Goal: Complete application form: Complete application form

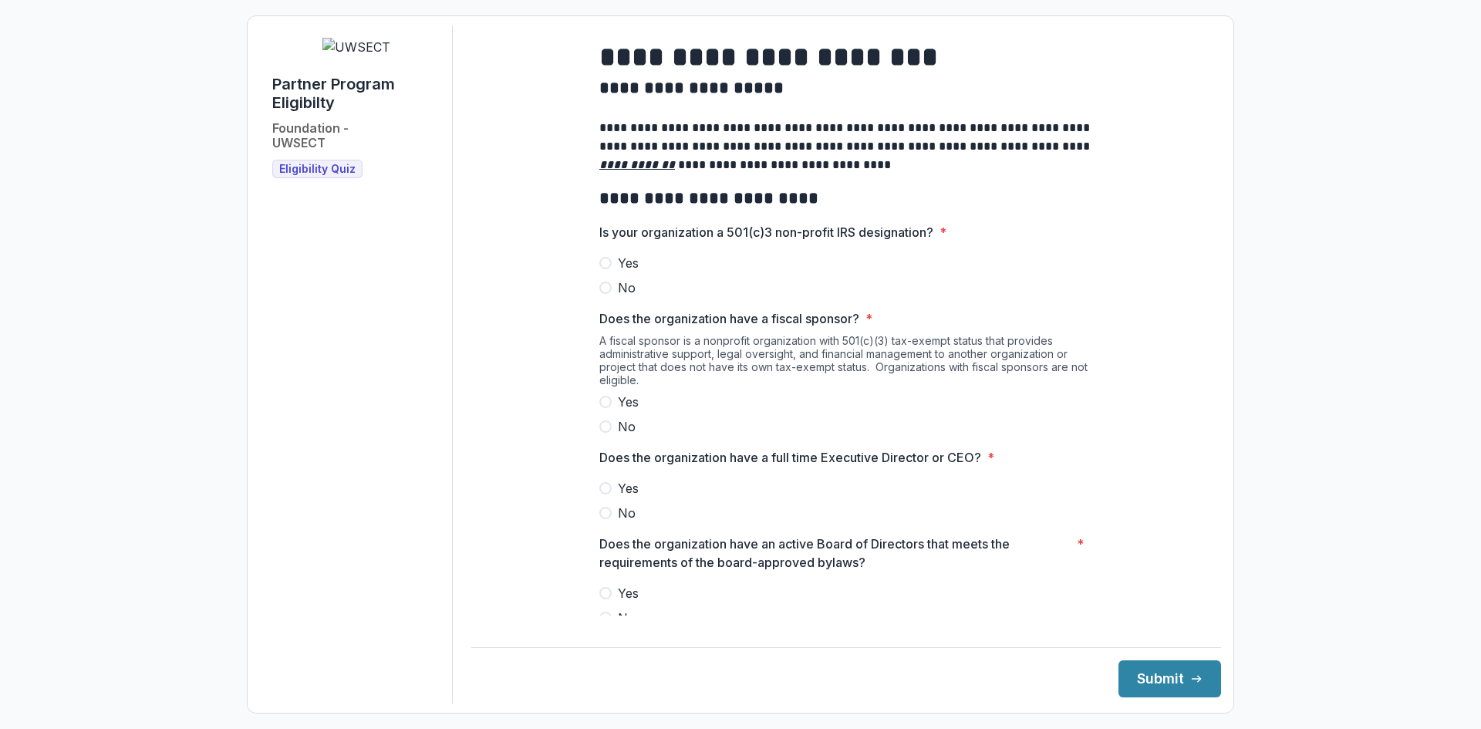
click at [606, 269] on span at bounding box center [605, 263] width 12 height 12
click at [607, 433] on span at bounding box center [605, 426] width 12 height 12
click at [604, 494] on span at bounding box center [605, 488] width 12 height 12
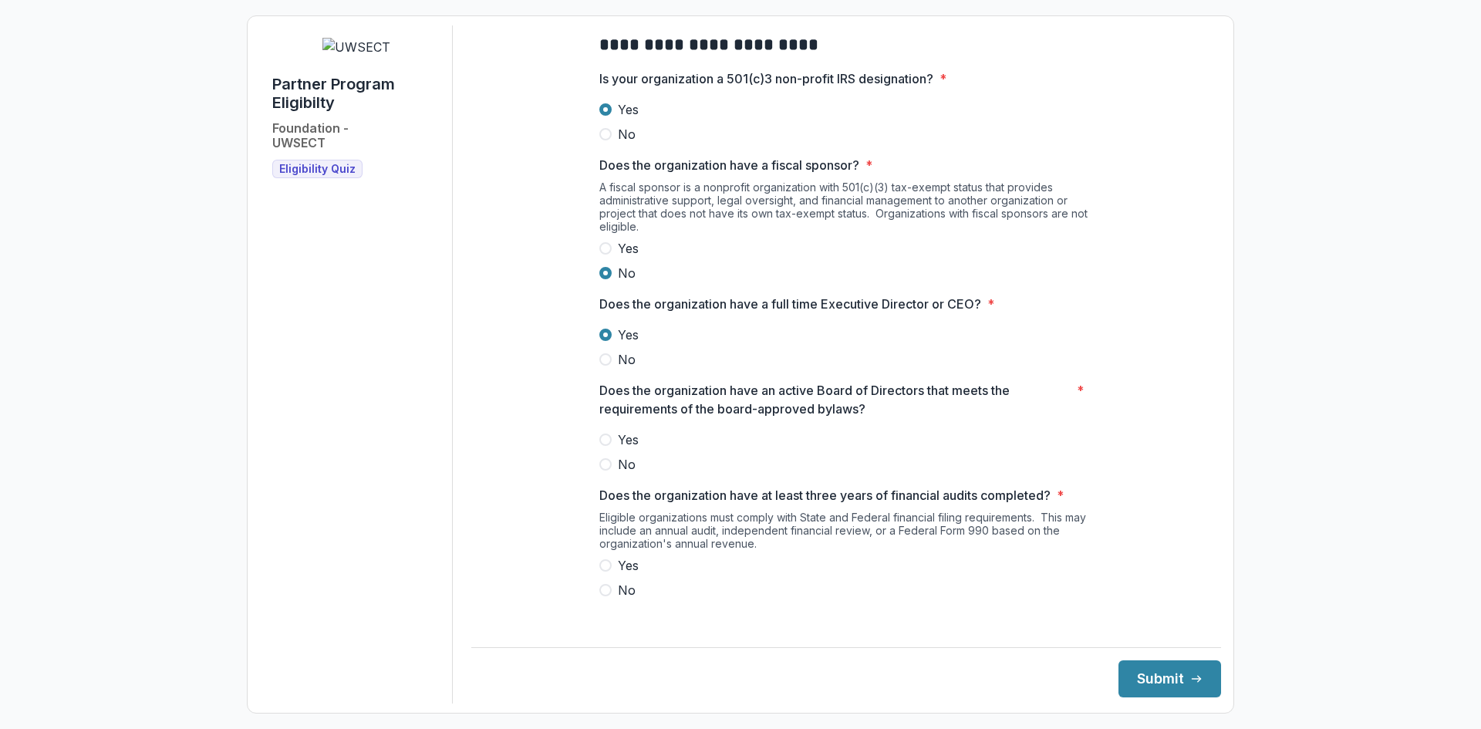
scroll to position [154, 0]
click at [605, 445] on span at bounding box center [605, 439] width 12 height 12
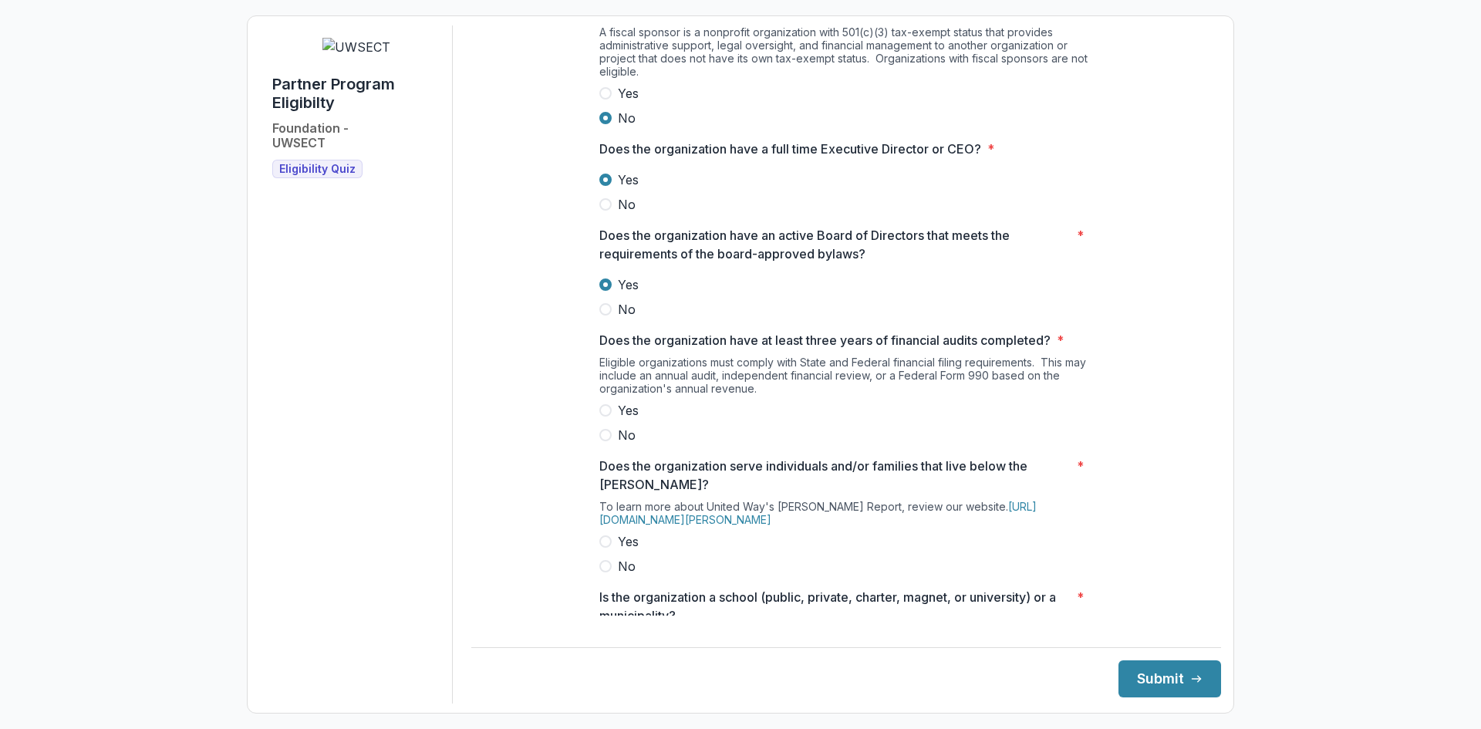
click at [602, 416] on span at bounding box center [605, 410] width 12 height 12
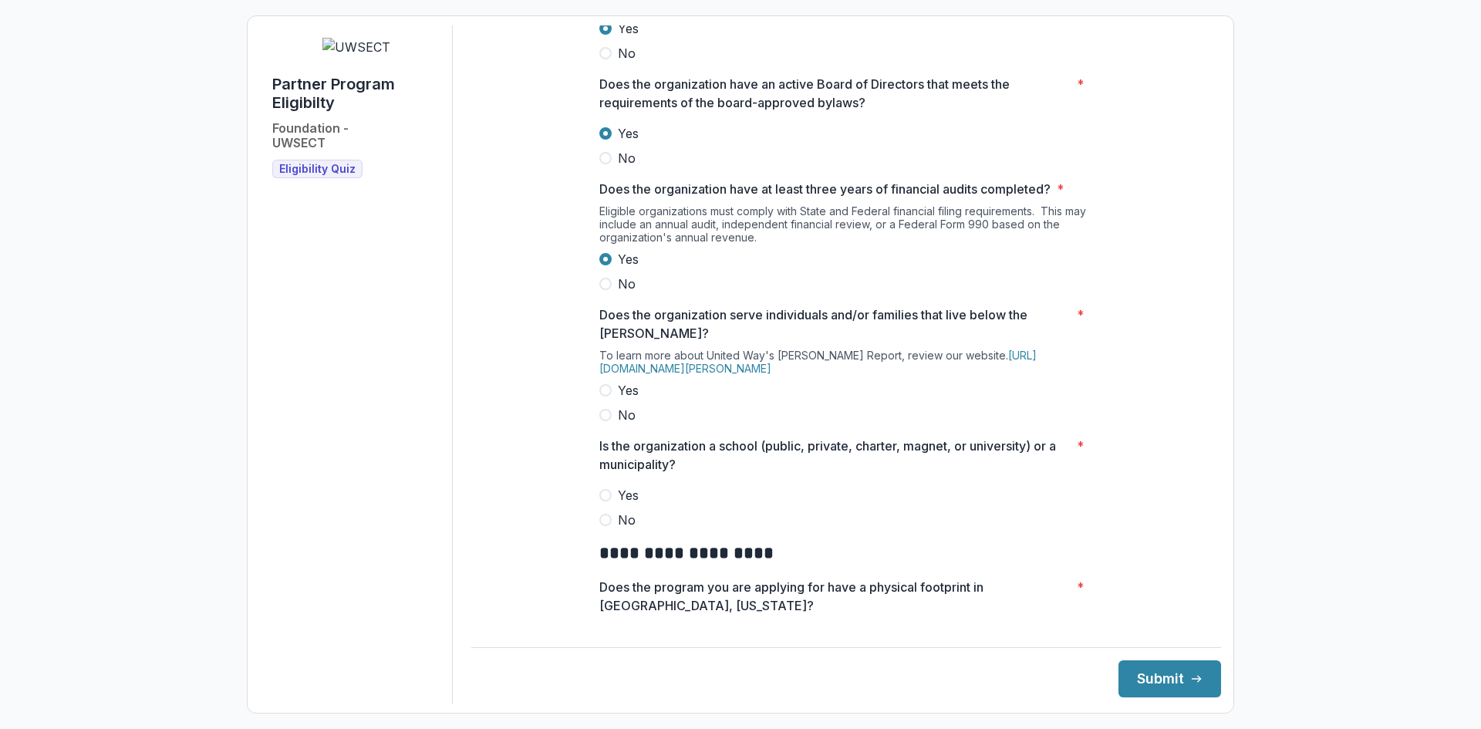
scroll to position [463, 0]
click at [603, 393] on span at bounding box center [605, 387] width 12 height 12
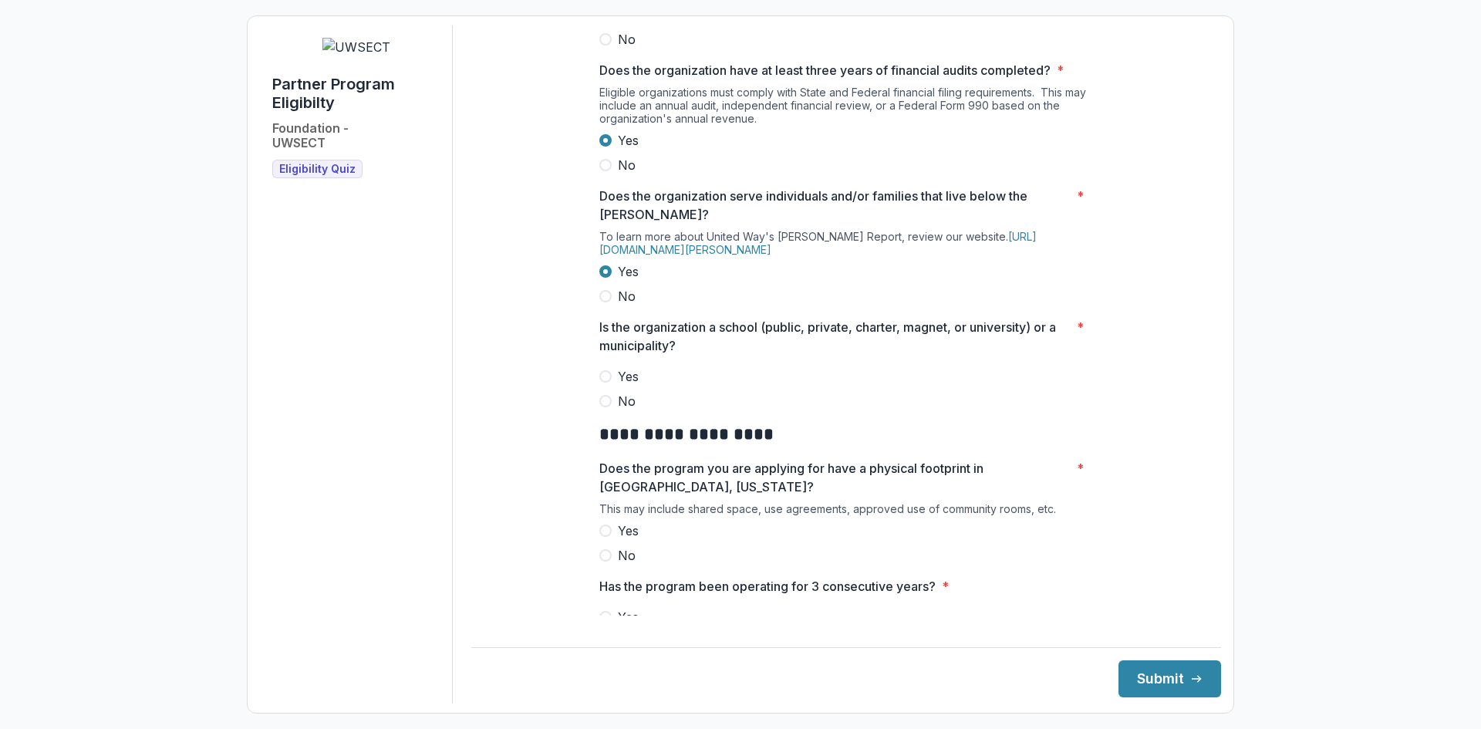
scroll to position [617, 0]
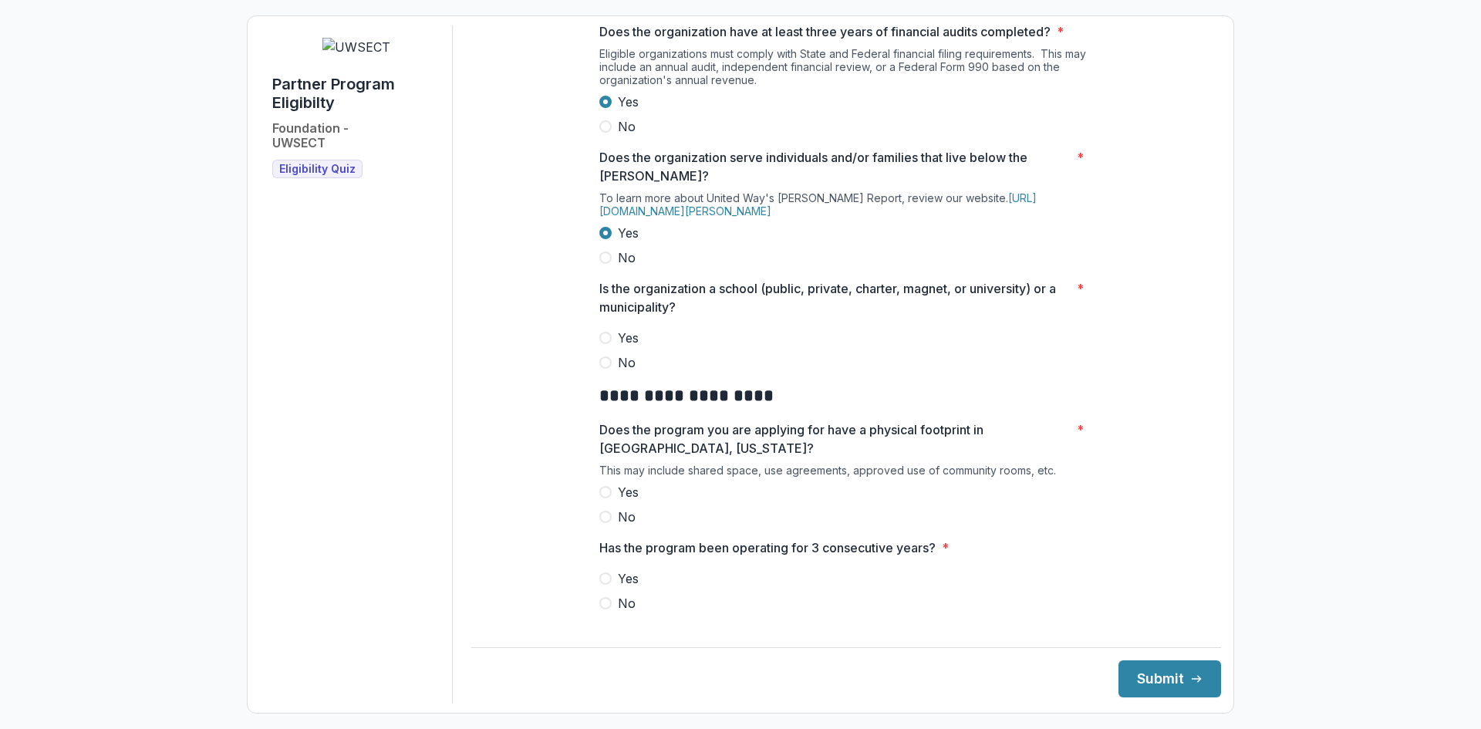
click at [605, 369] on span at bounding box center [605, 362] width 12 height 12
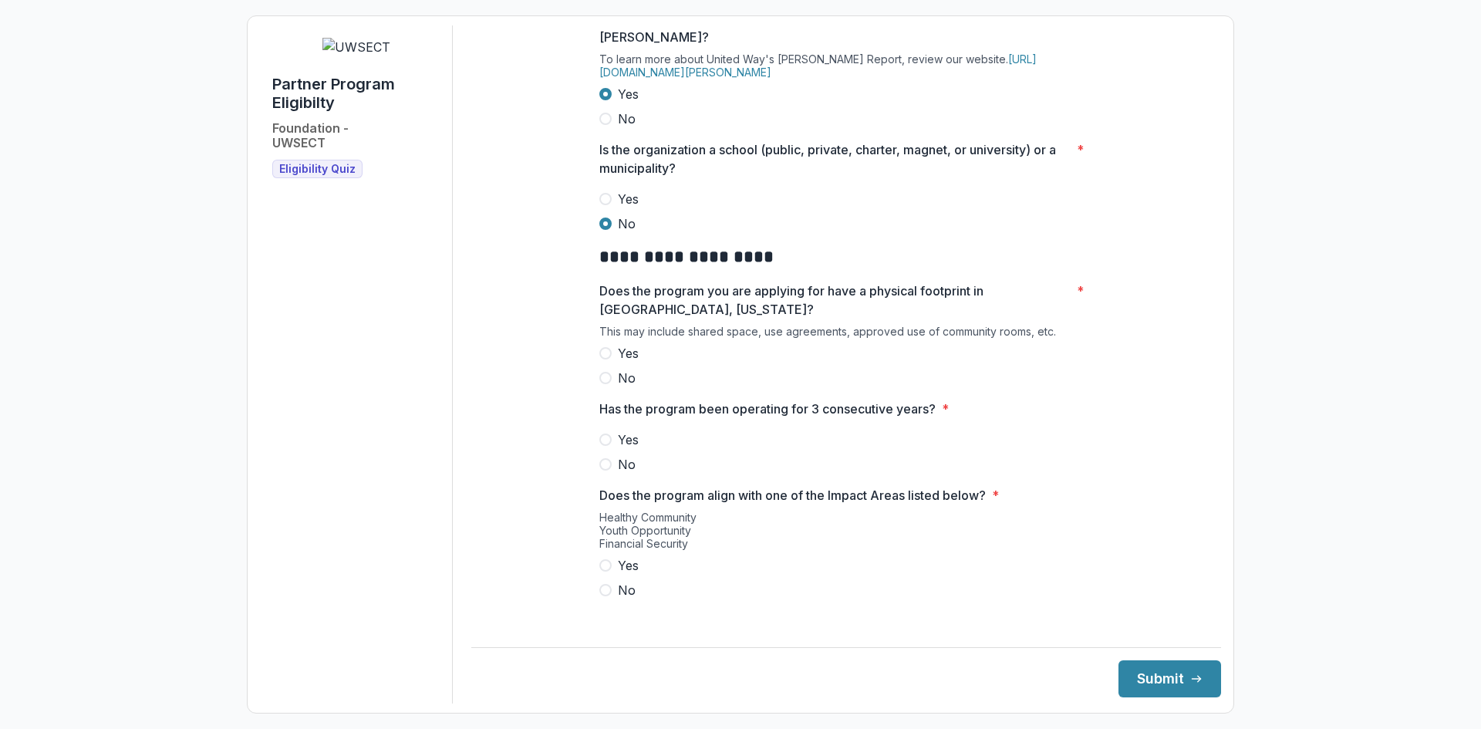
scroll to position [771, 0]
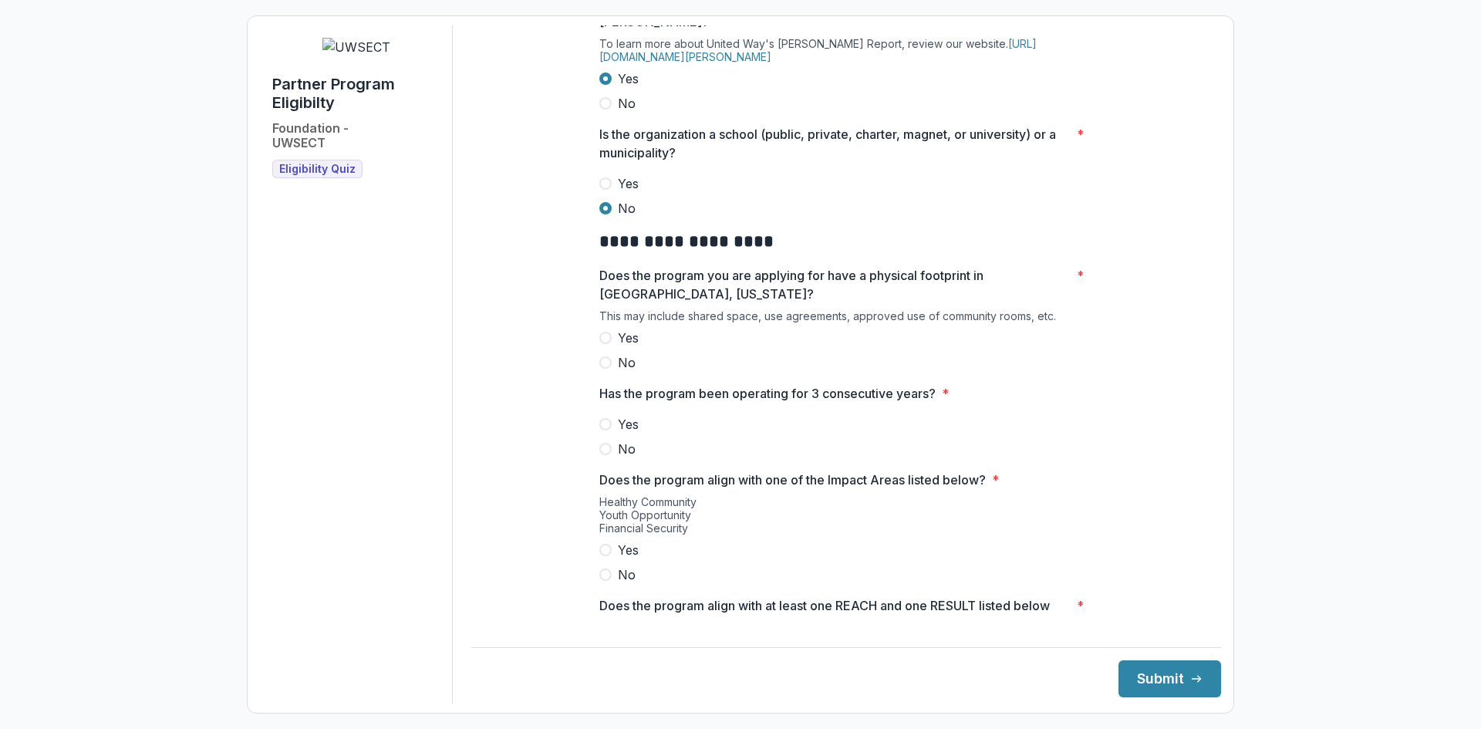
click at [609, 346] on label "Yes" at bounding box center [846, 338] width 494 height 19
click at [607, 430] on span at bounding box center [605, 424] width 12 height 12
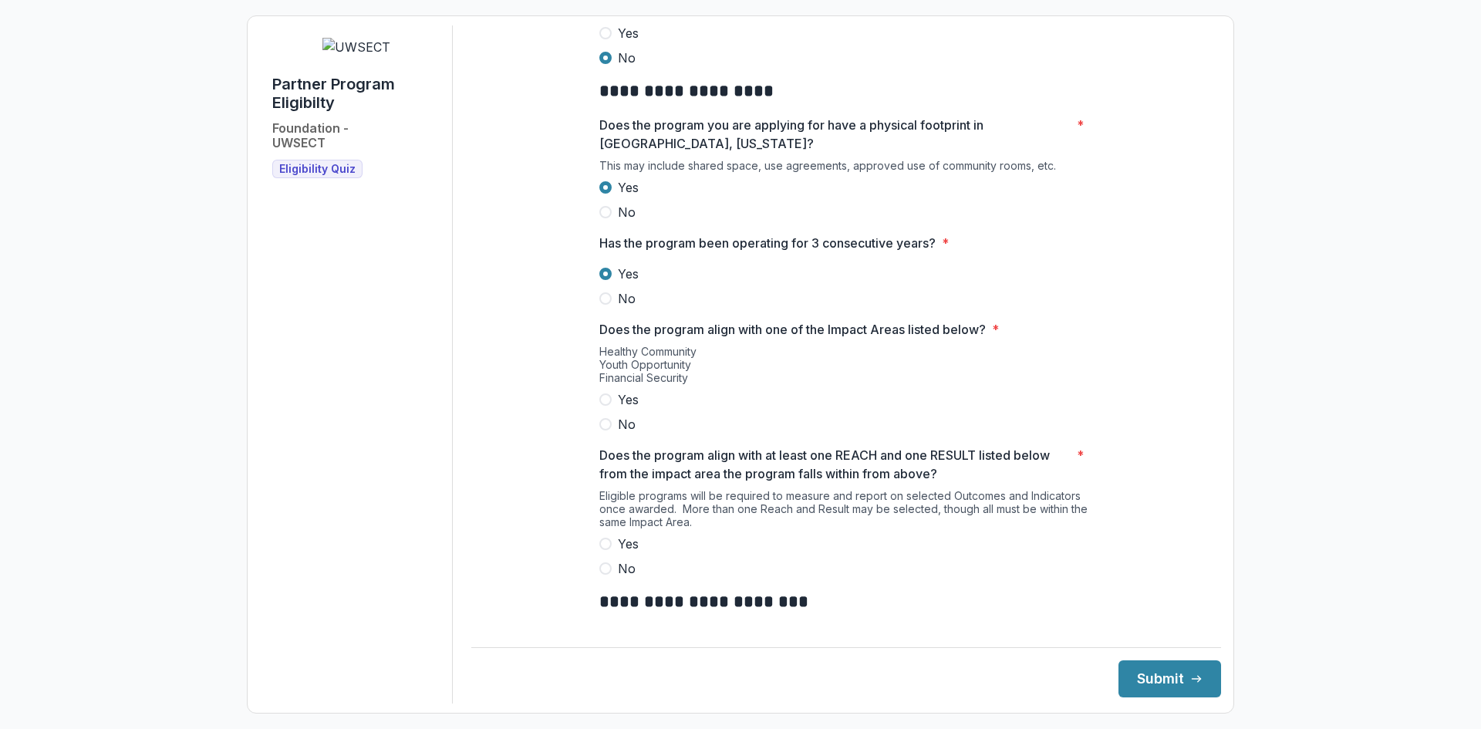
scroll to position [925, 0]
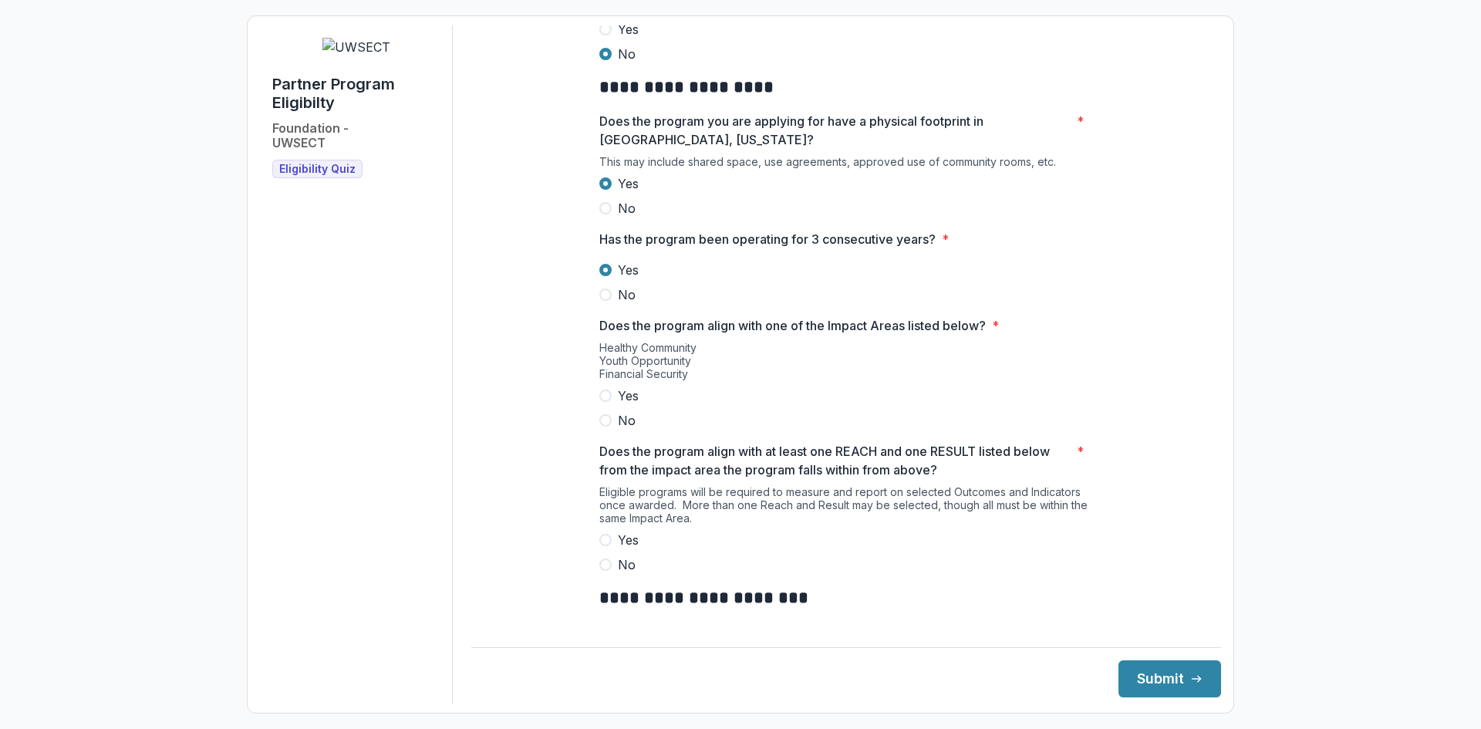
click at [604, 402] on span at bounding box center [605, 395] width 12 height 12
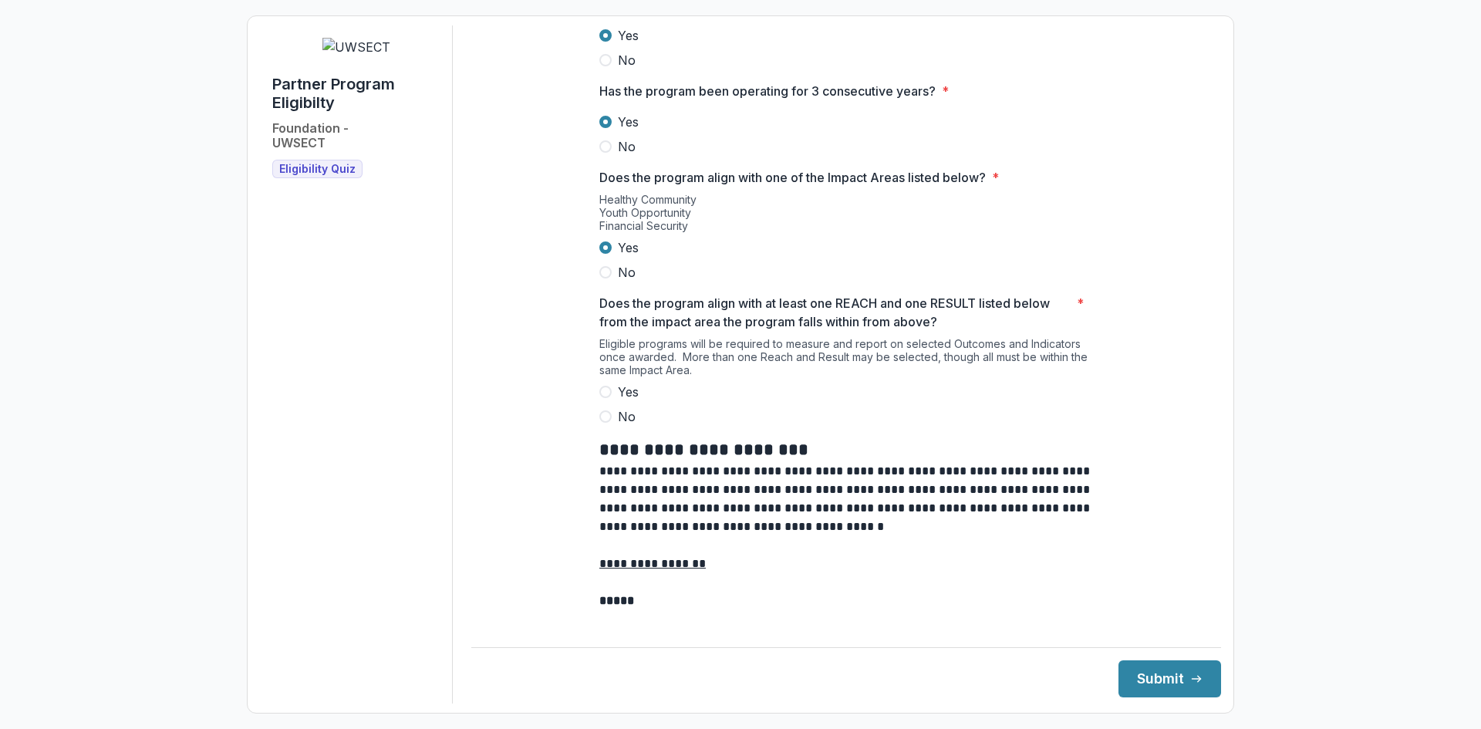
scroll to position [1080, 0]
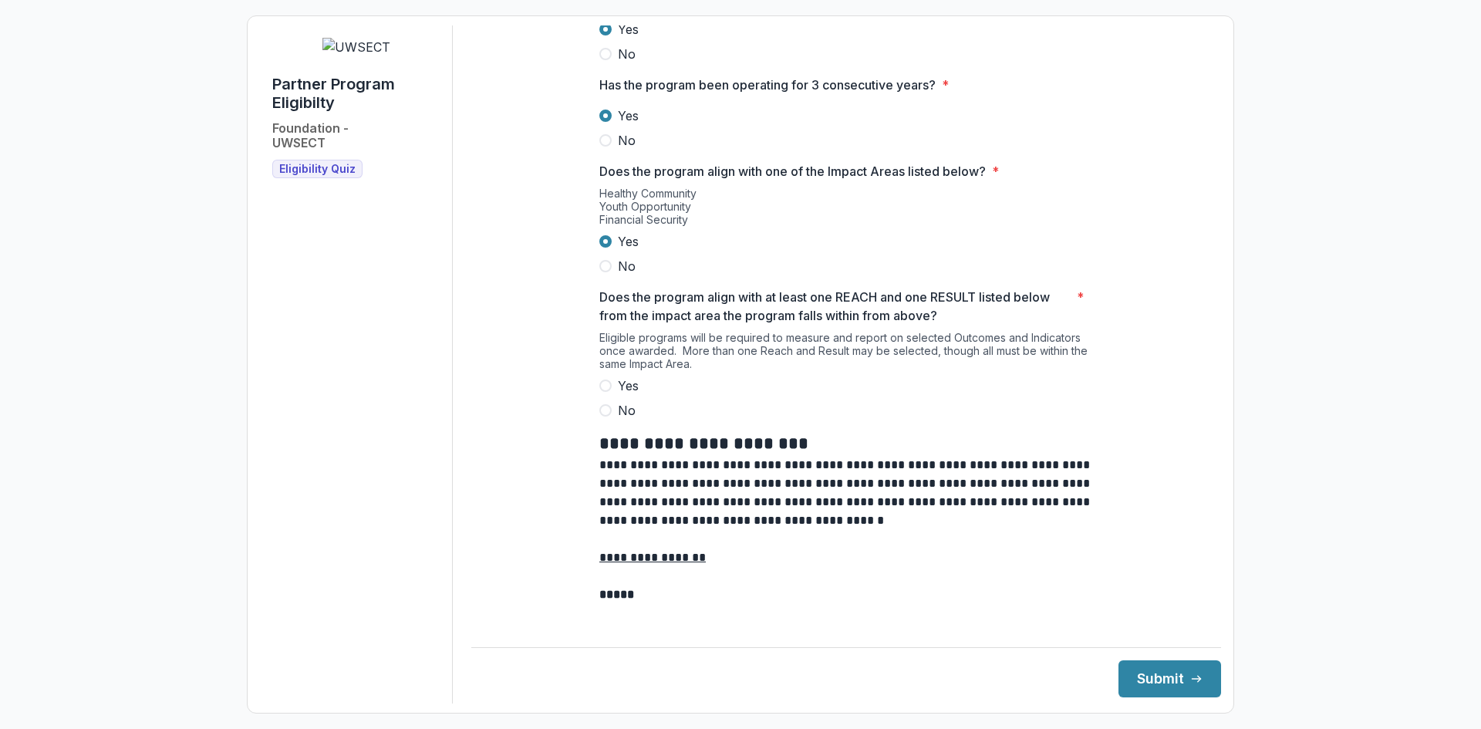
click at [601, 392] on span at bounding box center [605, 385] width 12 height 12
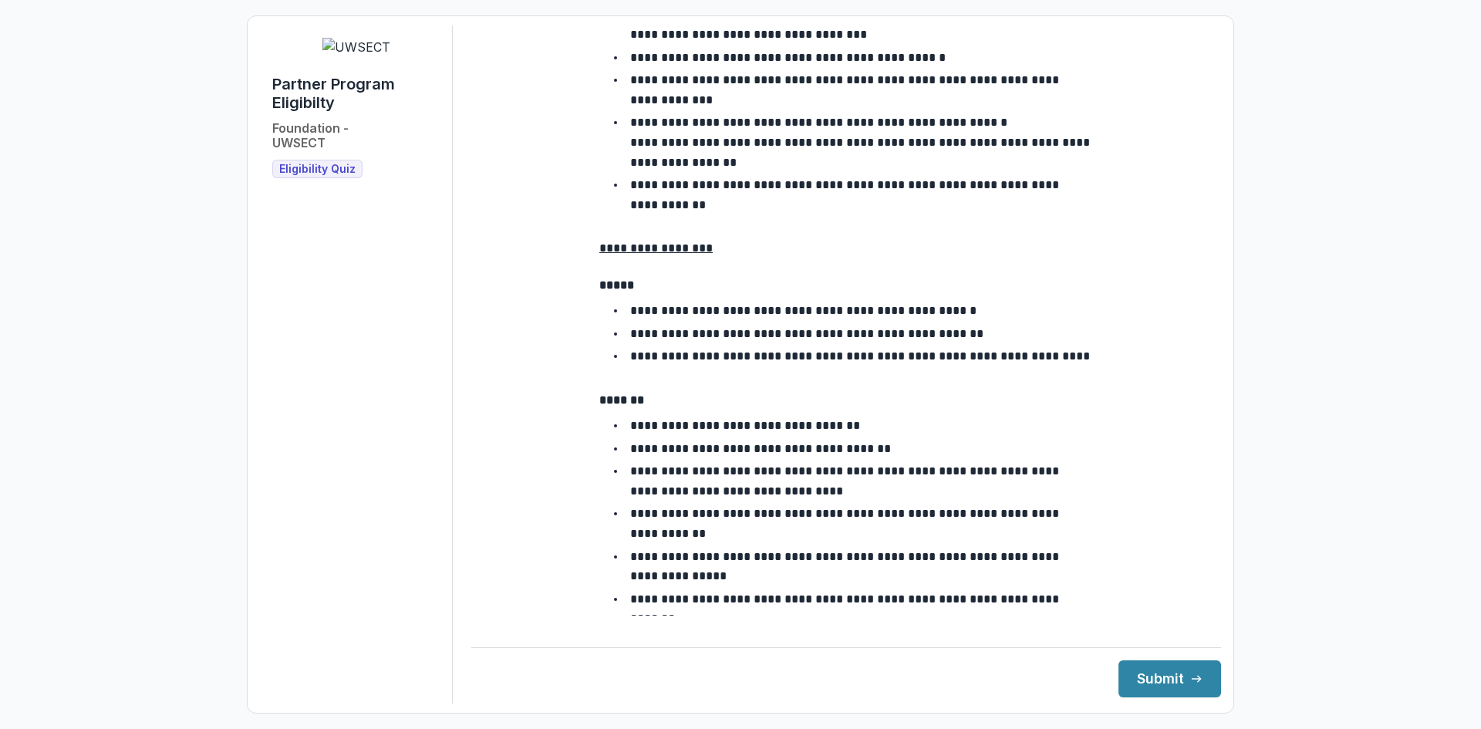
scroll to position [2643, 0]
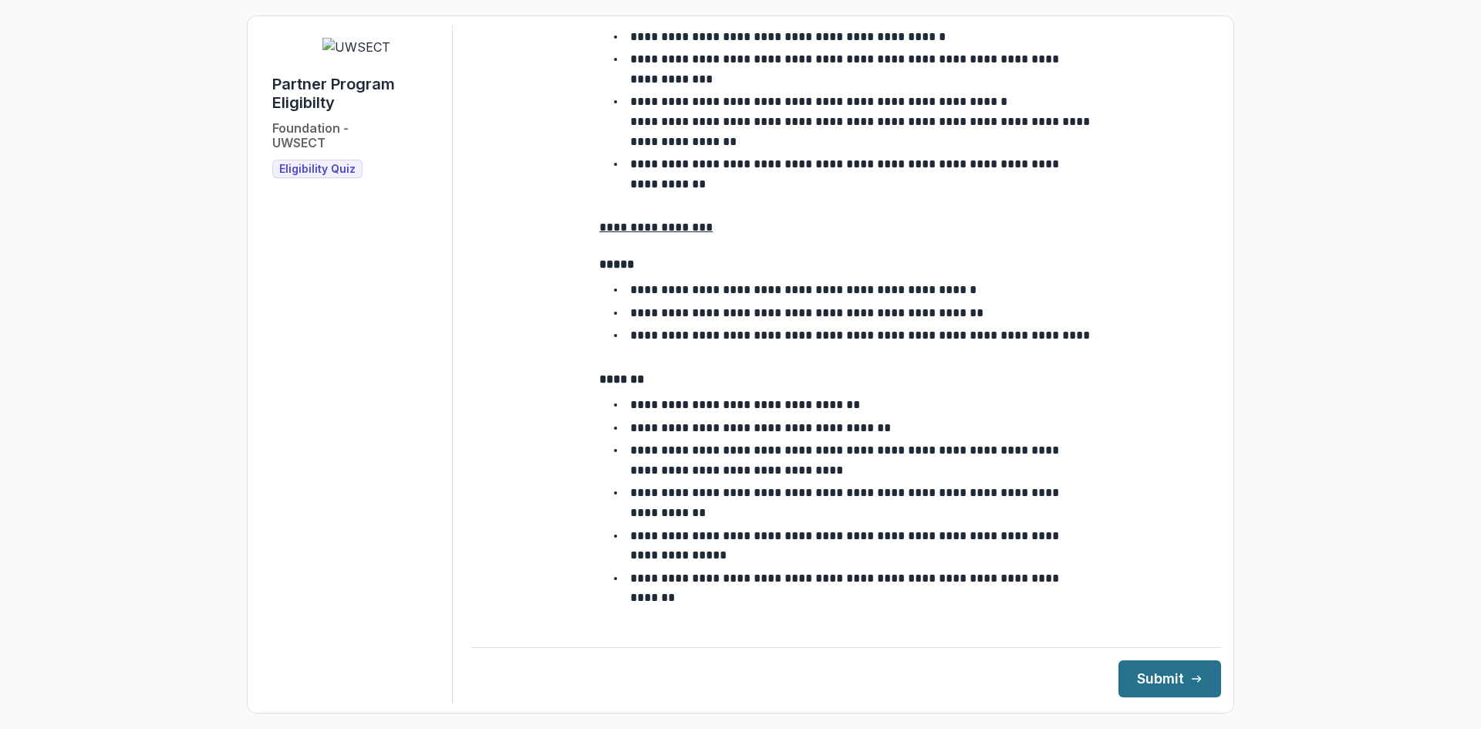
click at [1148, 675] on button "Submit" at bounding box center [1169, 678] width 103 height 37
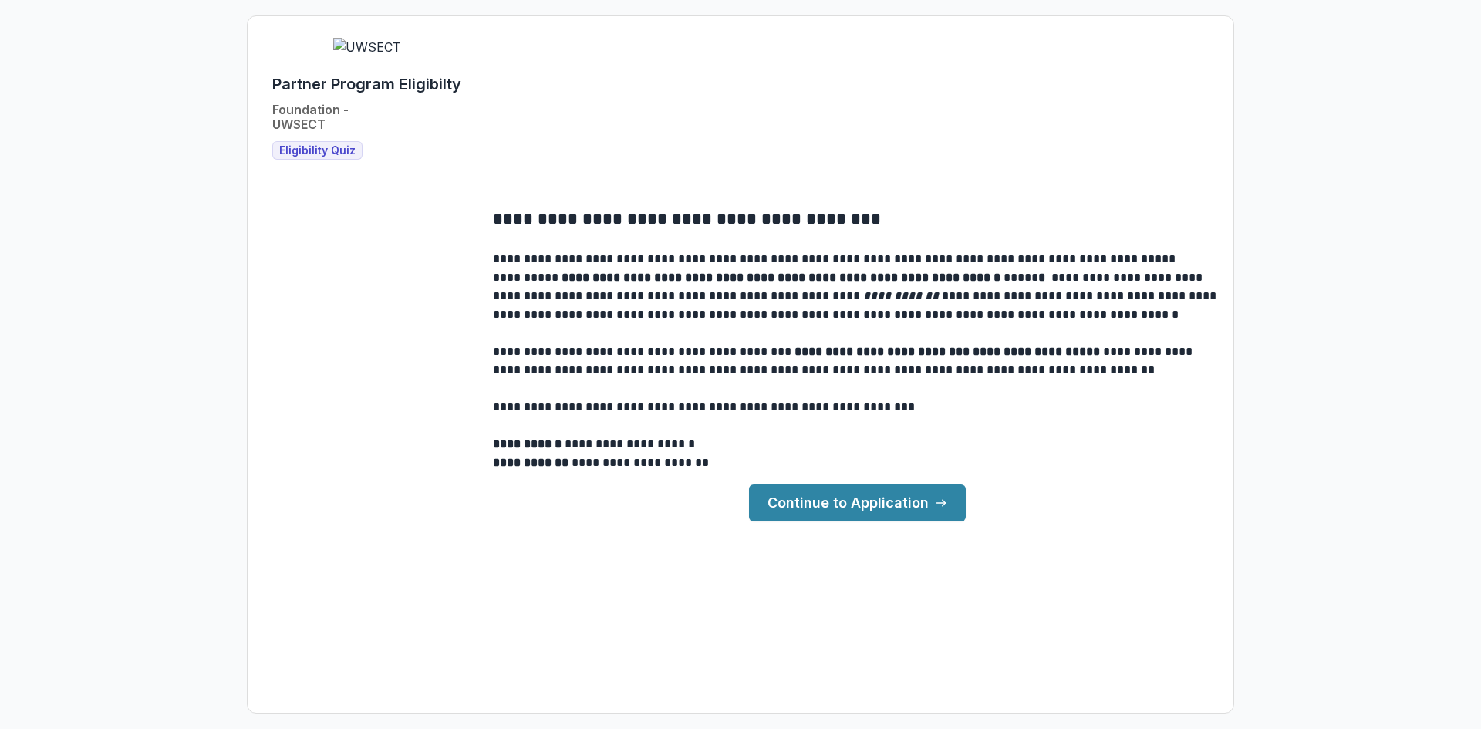
click at [852, 492] on link "Continue to Application" at bounding box center [857, 502] width 217 height 37
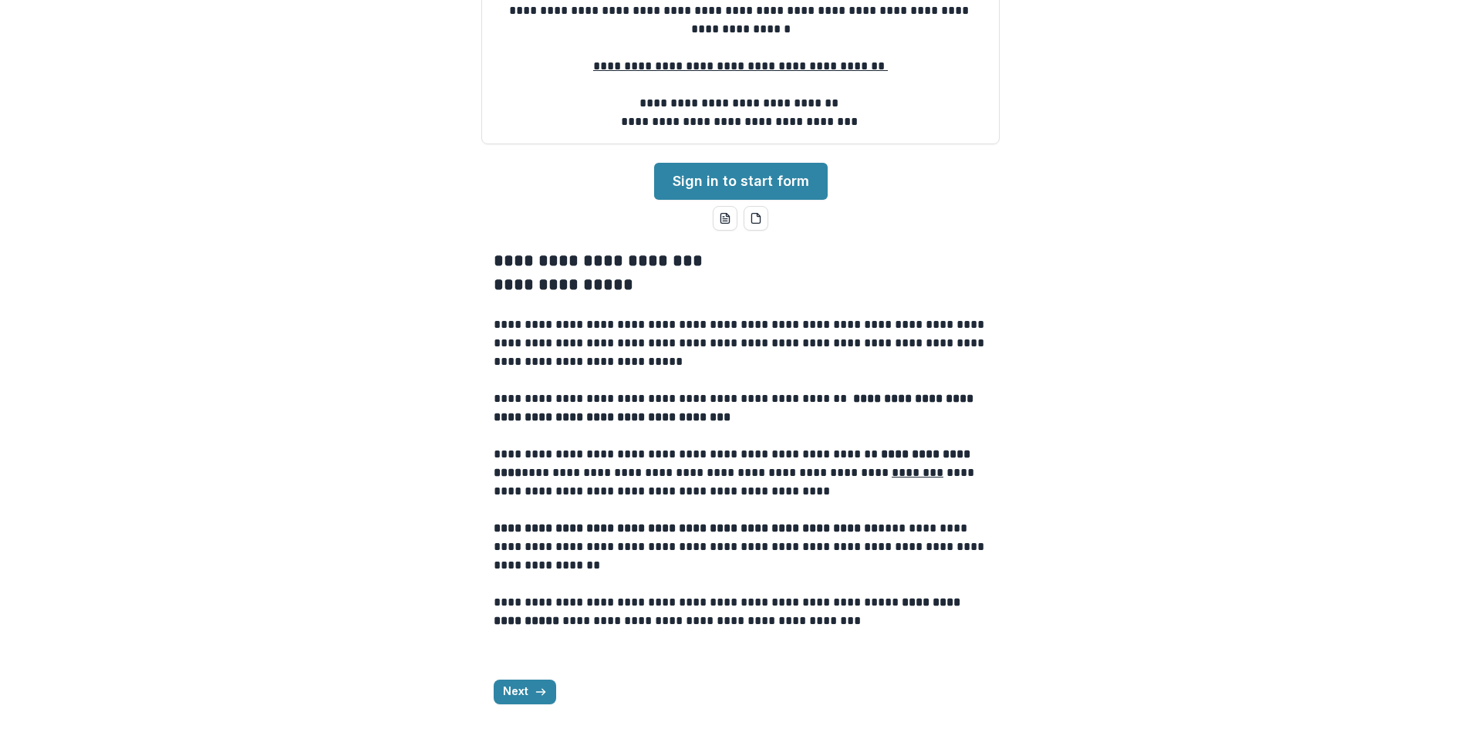
scroll to position [308, 0]
